Goal: Find specific page/section: Find specific page/section

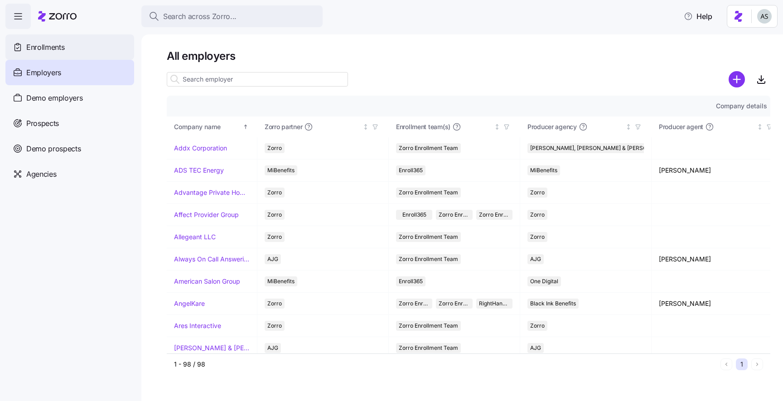
click at [74, 41] on div "Enrollments" at bounding box center [69, 46] width 129 height 25
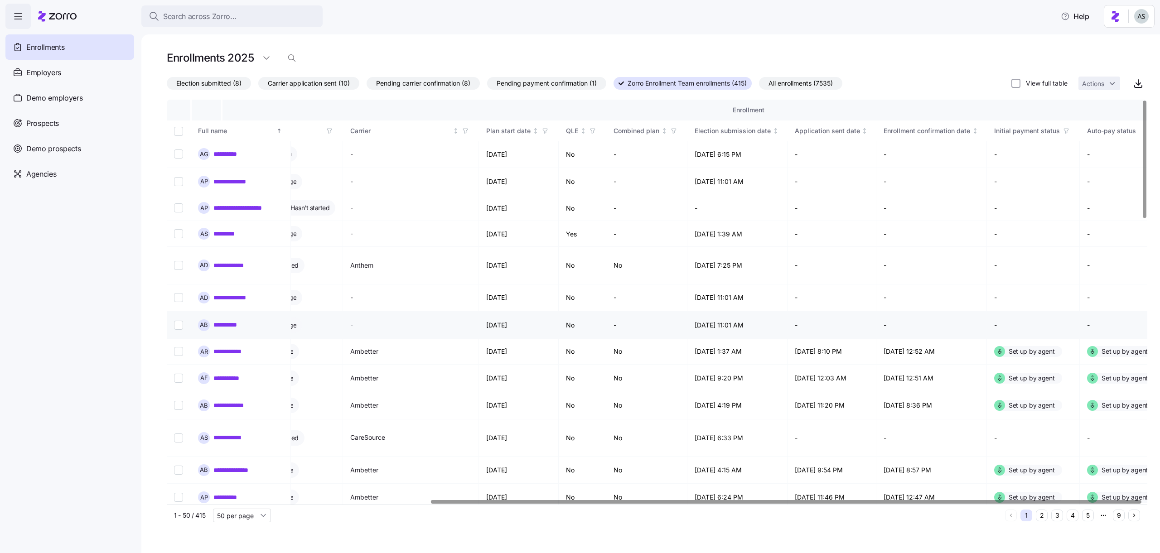
scroll to position [0, 364]
